Goal: Use online tool/utility: Utilize a website feature to perform a specific function

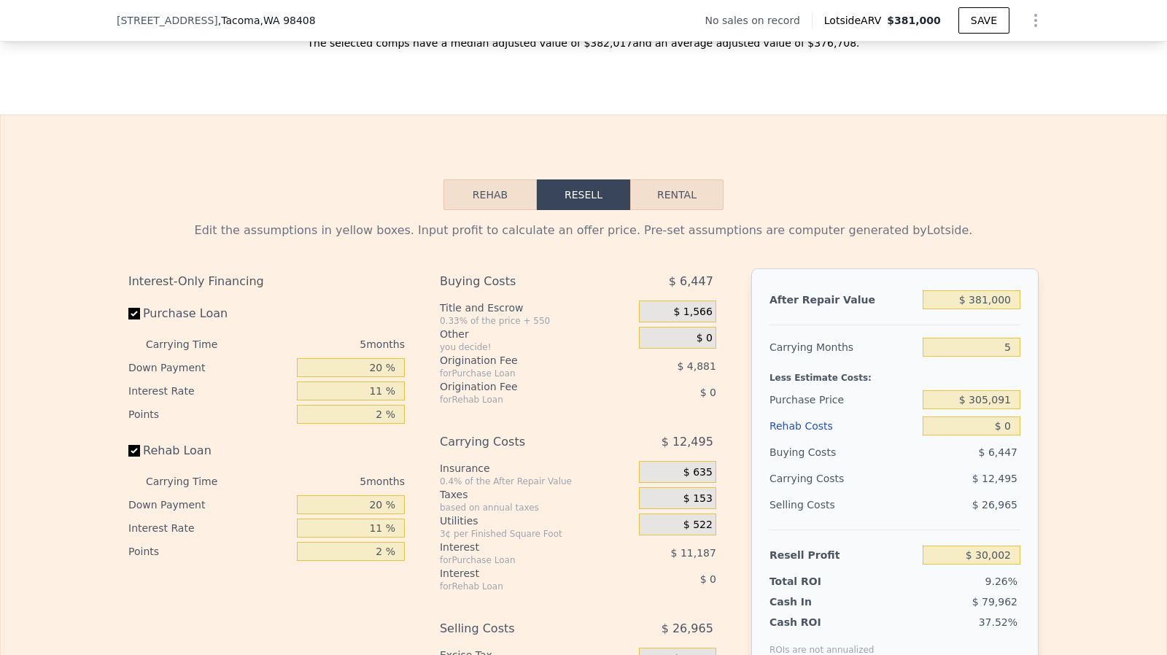
scroll to position [2020, 0]
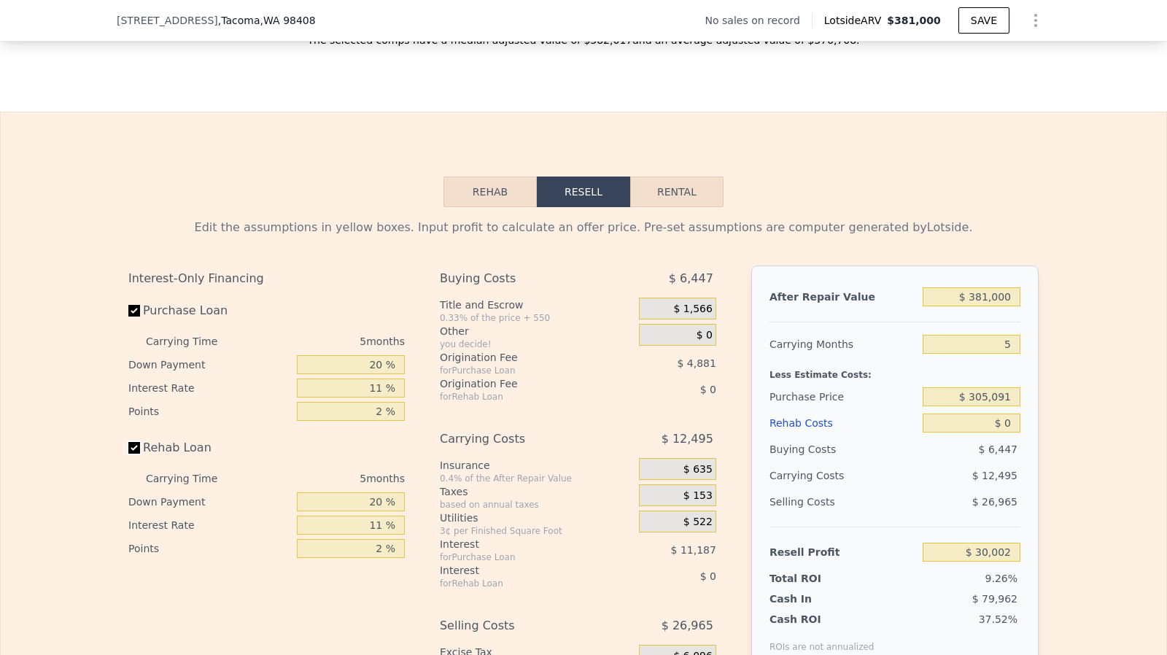
click at [131, 454] on input "Rehab Loan" at bounding box center [134, 448] width 12 height 12
checkbox input "false"
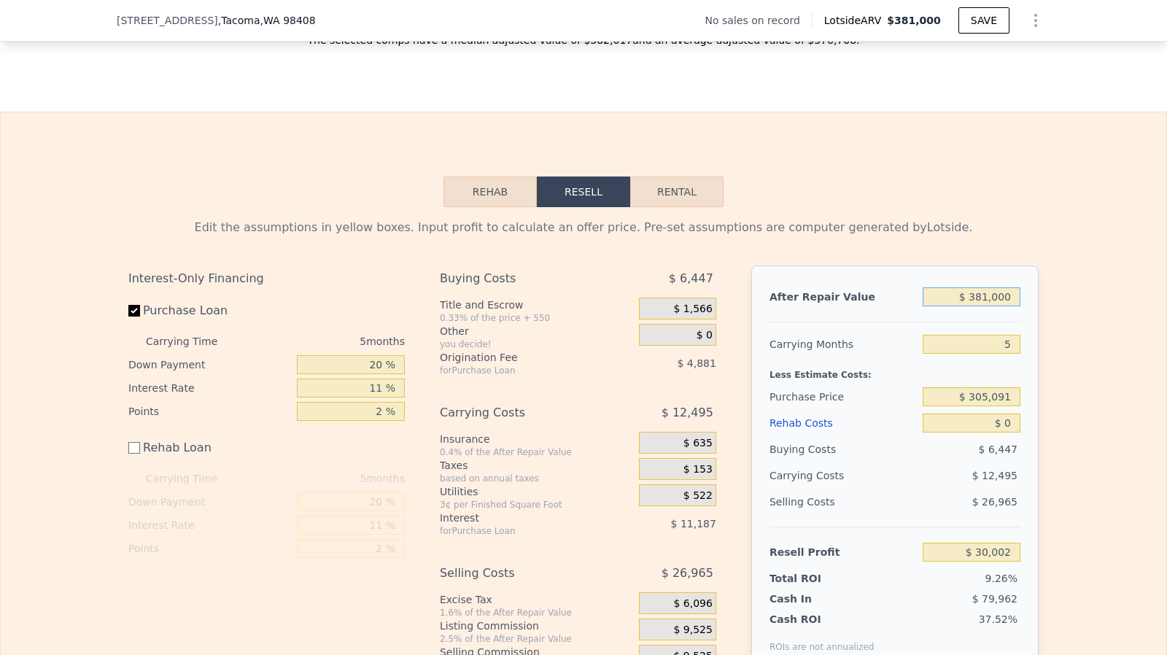
click at [984, 306] on input "$ 381,000" at bounding box center [971, 296] width 98 height 19
type input "$ 42,500"
type input "-$ 319,999"
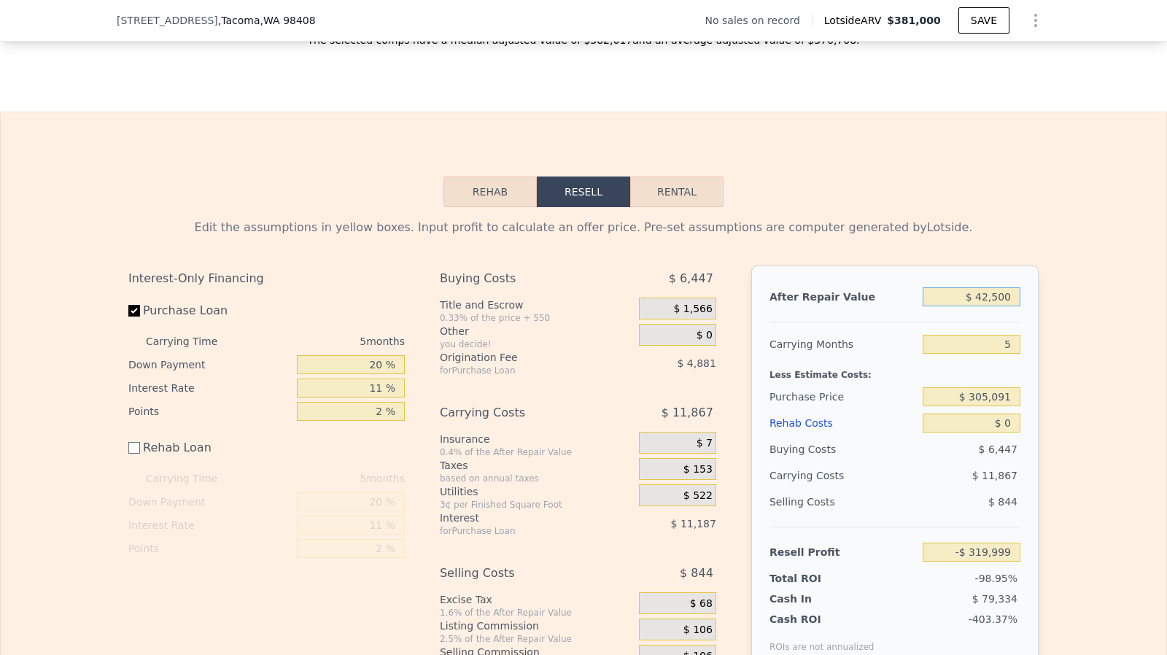
type input "$ 425,000"
type input "$ 70,879"
type input "$ 4,250,000"
type input "$ 3,624,316"
type input "$ 425,000"
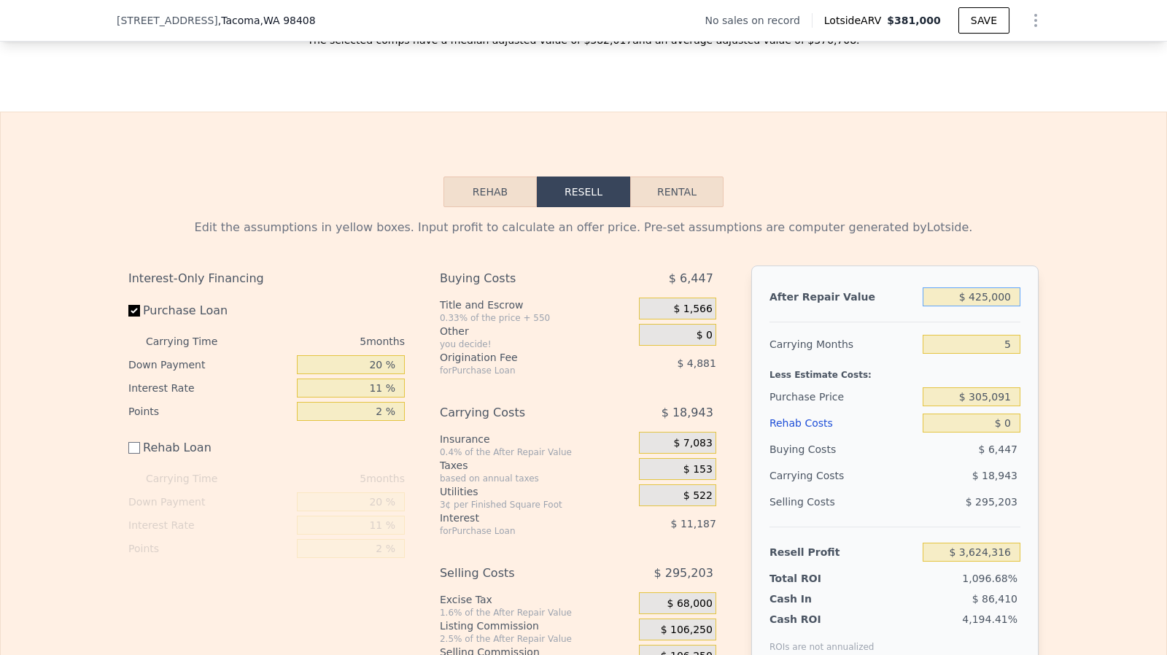
type input "$ 70,879"
type input "$ 425,000"
click at [1008, 432] on input "$ 0" at bounding box center [971, 422] width 98 height 19
type input "$ 70,000"
type input "$ 63,879"
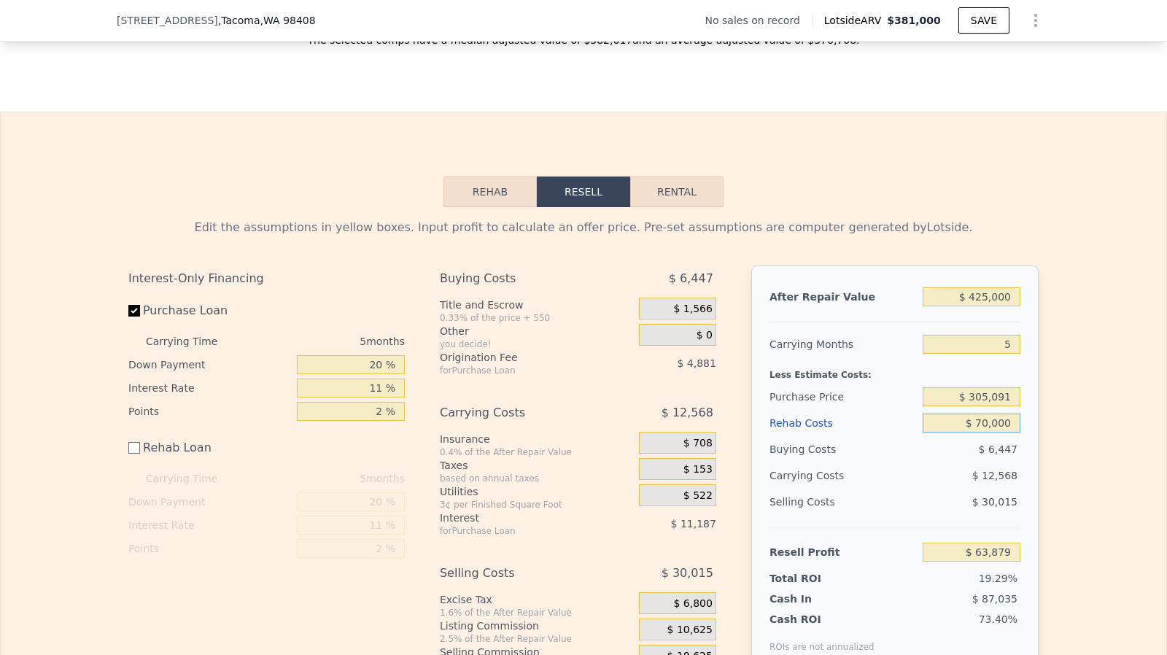
type input "$ 700,000"
type input "-$ 629,121"
type input "$ 700,000"
click at [997, 406] on input "$ 305,091" at bounding box center [971, 396] width 98 height 19
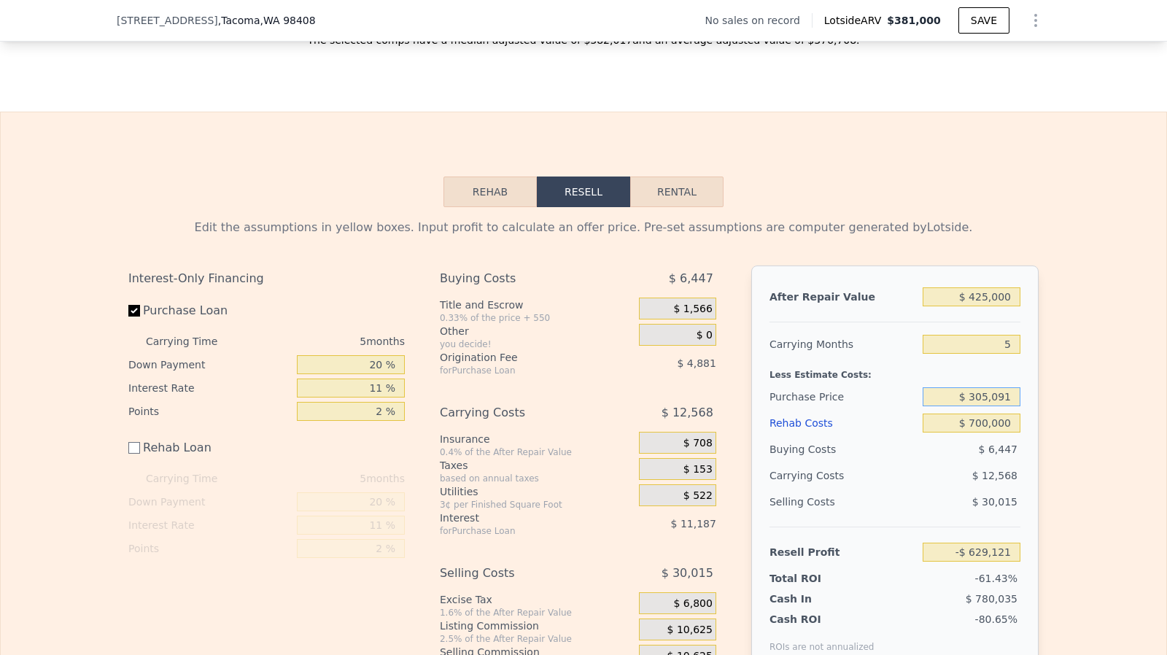
click at [997, 406] on input "$ 305,091" at bounding box center [971, 396] width 98 height 19
click at [983, 406] on input "$ 265,000" at bounding box center [971, 396] width 98 height 19
click at [984, 406] on input "$ 265,000" at bounding box center [971, 396] width 98 height 19
type input "$ 260,000"
click at [986, 432] on input "$ 700,000" at bounding box center [971, 422] width 98 height 19
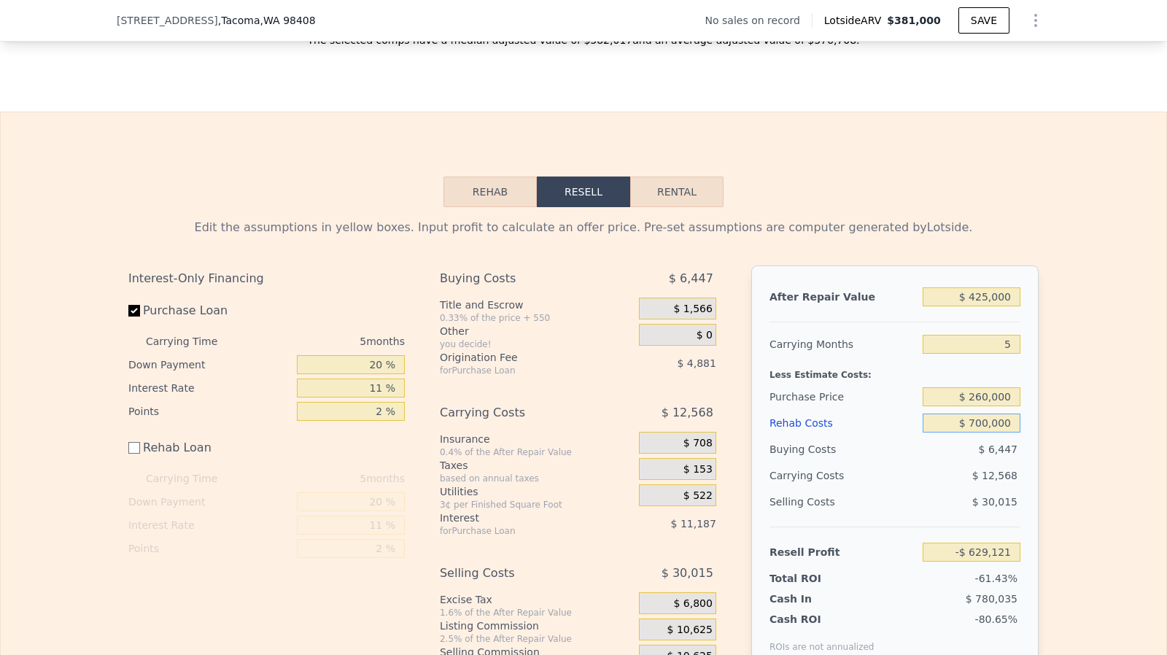
type input "-$ 581,509"
type input "$ 70,000"
type input "$ 48,491"
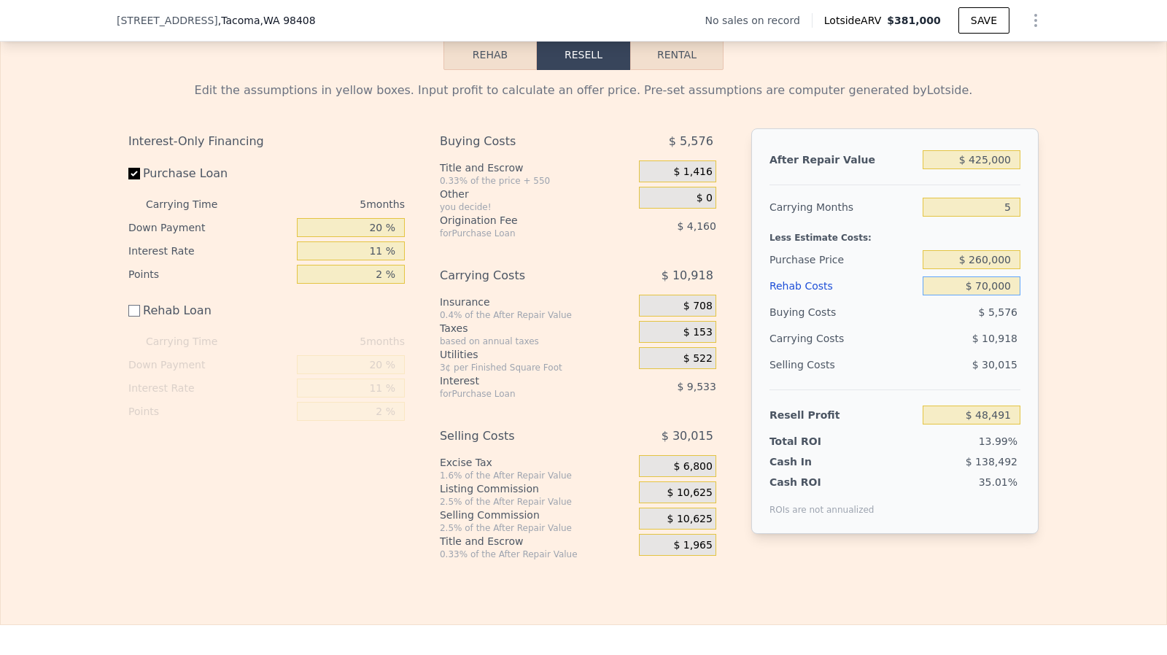
scroll to position [2160, 0]
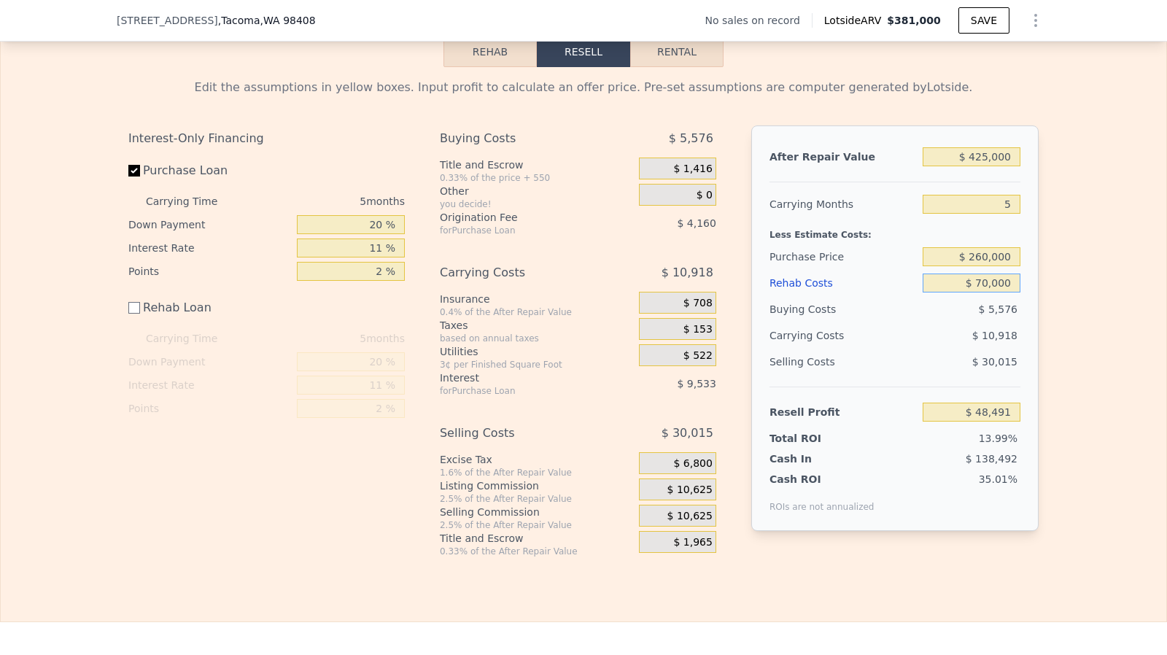
type input "$ 70,000"
click at [695, 497] on span "$ 10,625" at bounding box center [689, 489] width 45 height 13
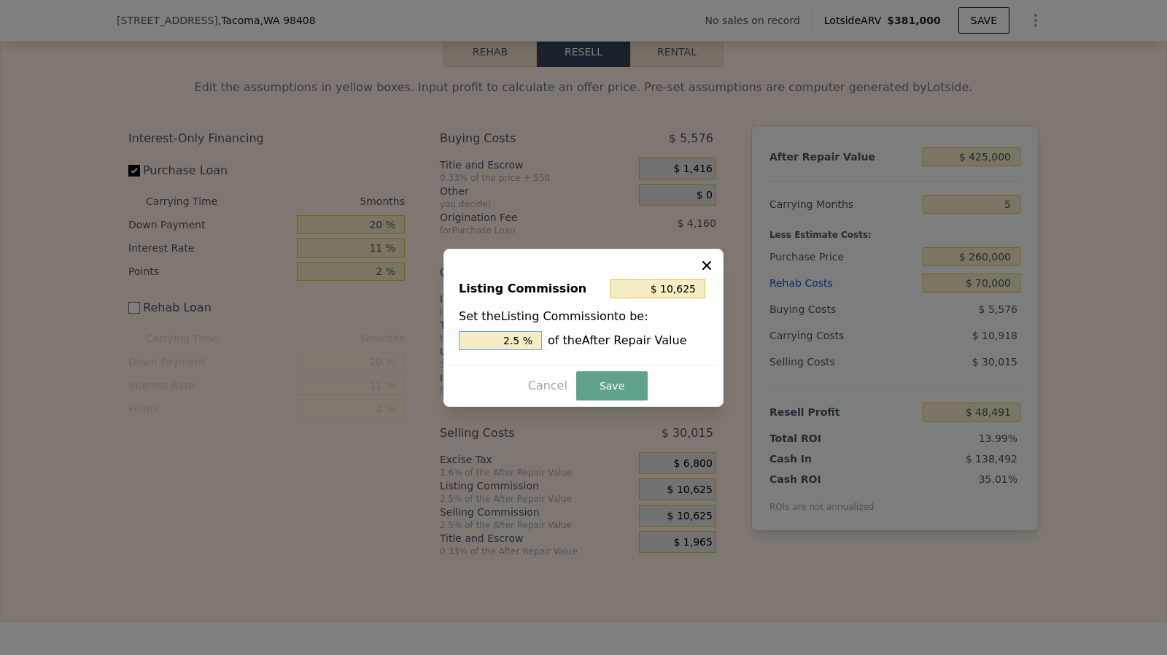
click at [532, 344] on input "2.5 %" at bounding box center [500, 340] width 83 height 19
type input "$ 8,500"
type input "2 %"
type input "$ 21,250"
type input "5 %"
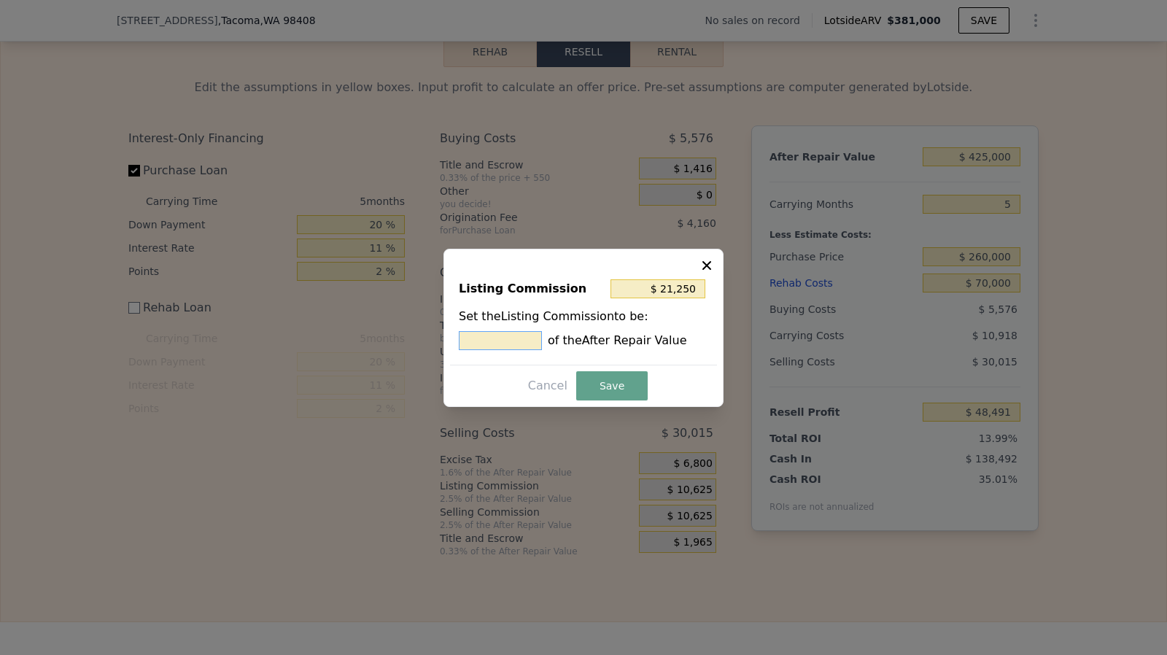
type input "$ 4,250"
type input "1 %"
type input "$ 51,000"
type input "12 %"
type input "$ 4,250"
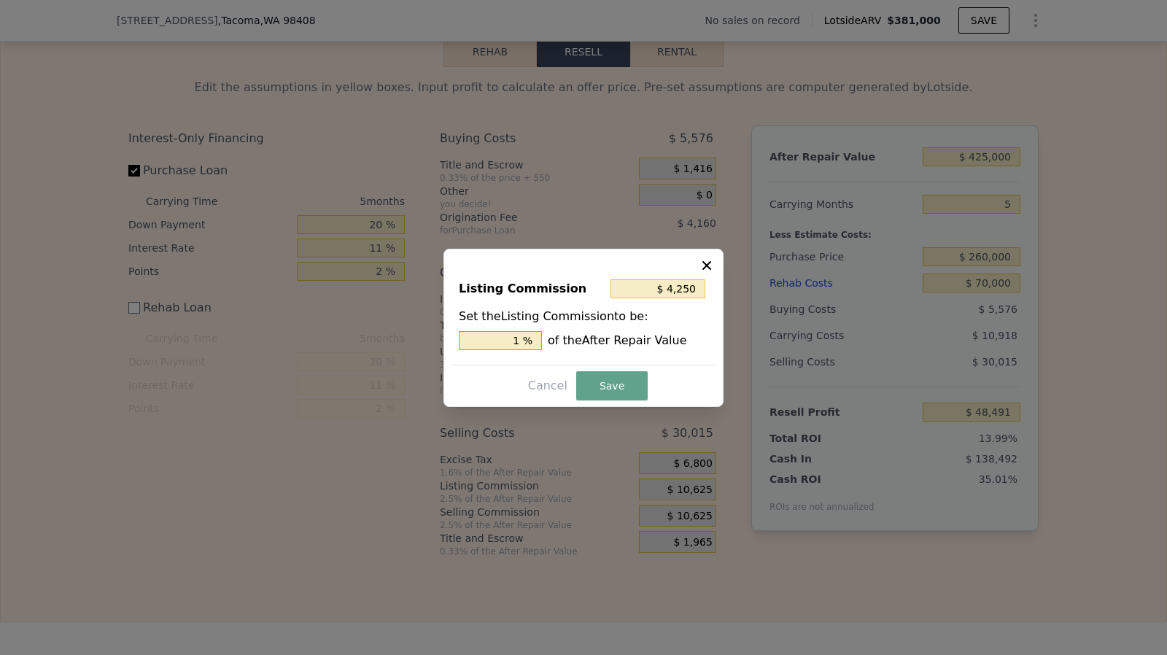
type input "1. %"
type input "$ 5,100"
type input "1.2 %"
click at [645, 384] on div "Cancel Save" at bounding box center [583, 385] width 267 height 29
click at [629, 386] on button "Save" at bounding box center [611, 385] width 71 height 29
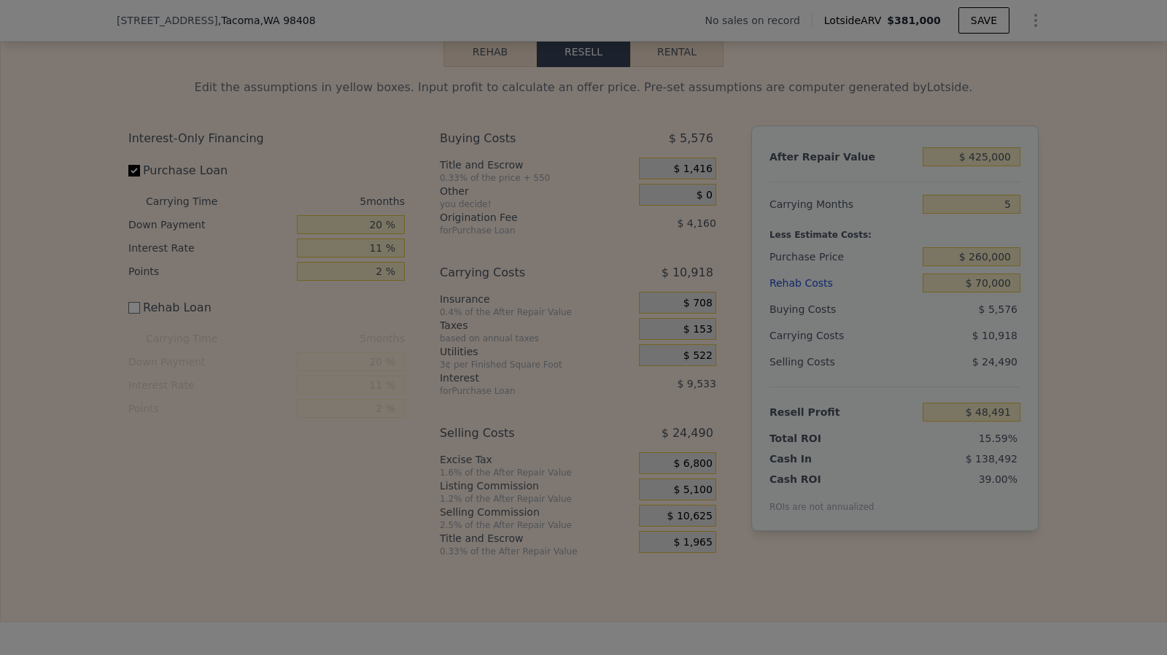
type input "$ 54,016"
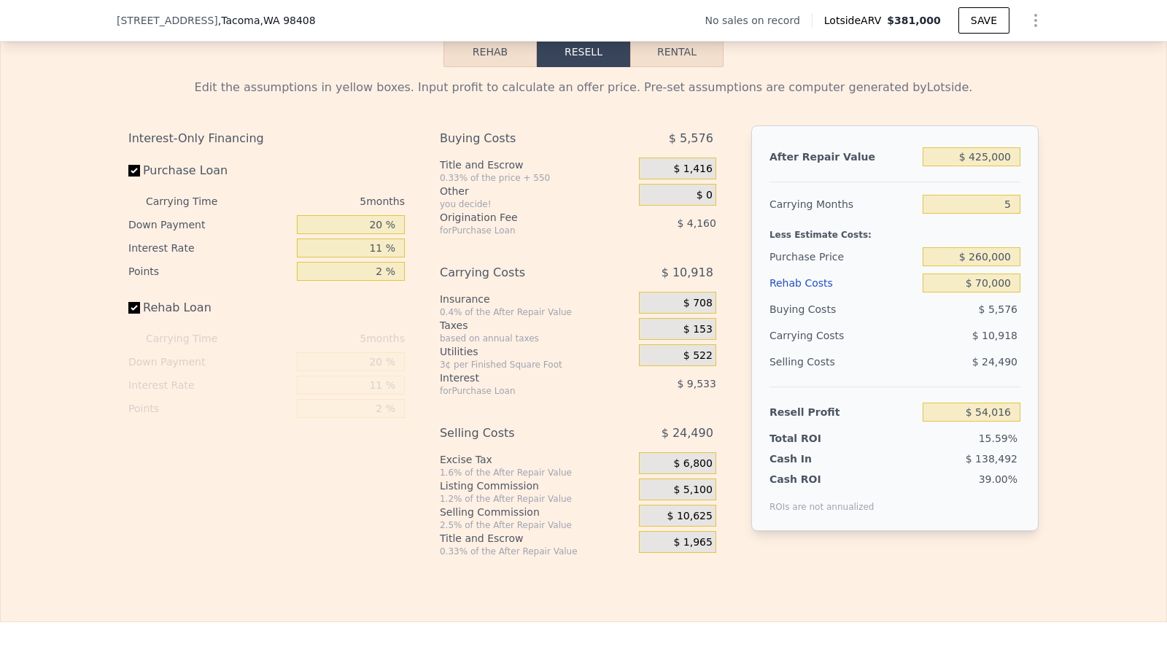
checkbox input "true"
type input "$ 381,000"
type input "$ 0"
type input "$ 30,002"
